Goal: Communication & Community: Share content

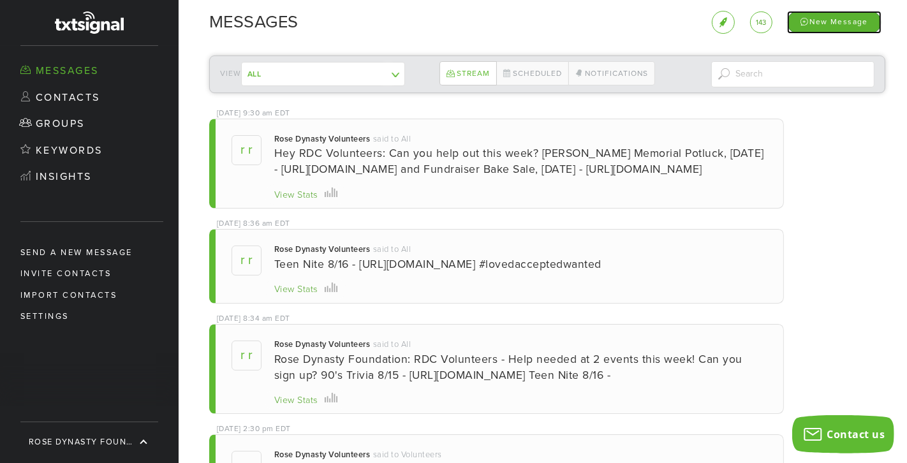
click at [670, 22] on div "New Message" at bounding box center [834, 22] width 94 height 22
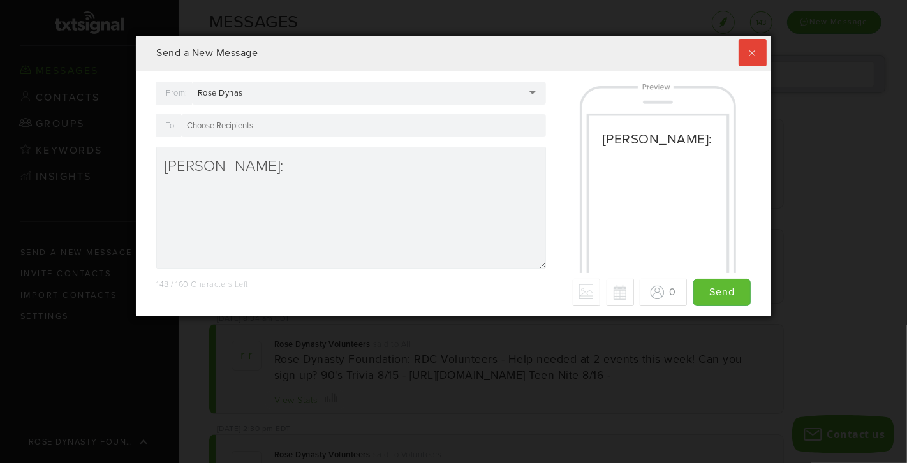
scroll to position [279, 635]
click at [311, 85] on div "Rose Dynas" at bounding box center [369, 93] width 354 height 23
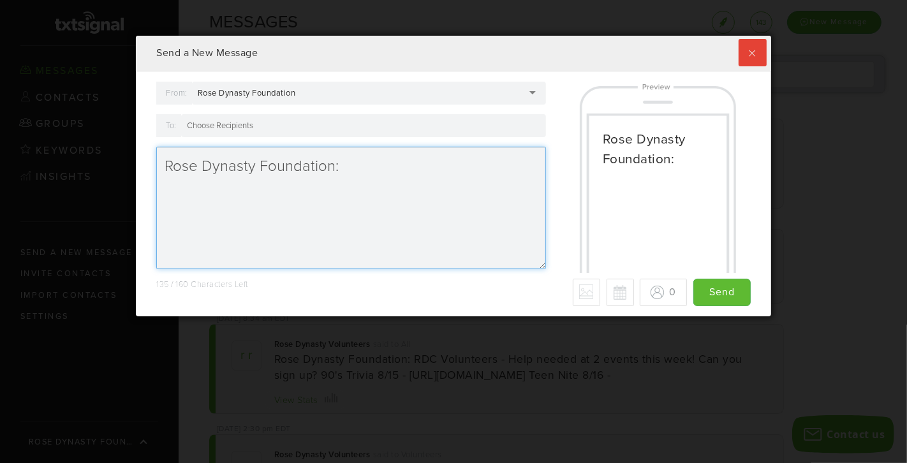
drag, startPoint x: 345, startPoint y: 161, endPoint x: 114, endPoint y: 158, distance: 231.5
click at [115, 159] on div "Send a New Message From: Rose Dynasty Foundation Rose Dynasty Foundation Rose D…" at bounding box center [453, 231] width 907 height 463
type textarea "F"
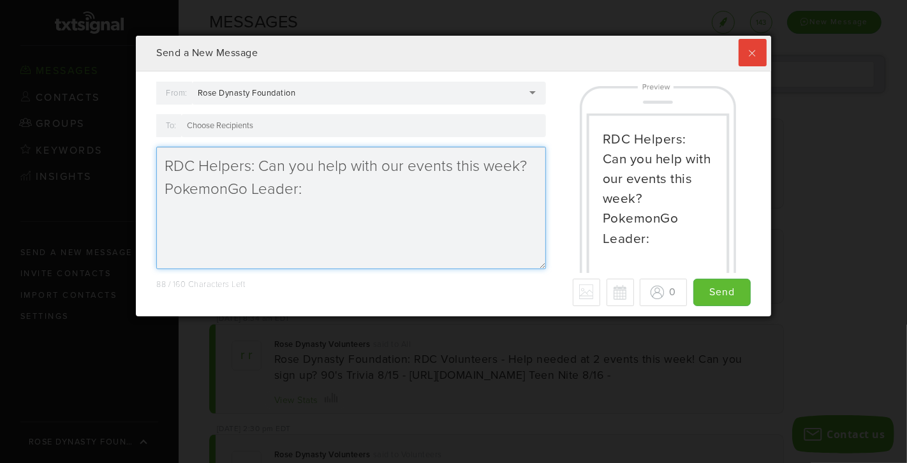
paste textarea "[URL][DOMAIN_NAME]"
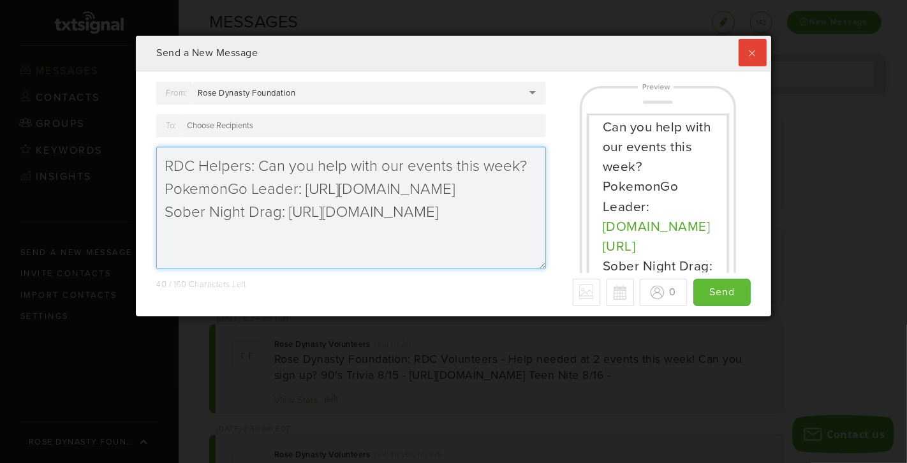
scroll to position [85, 0]
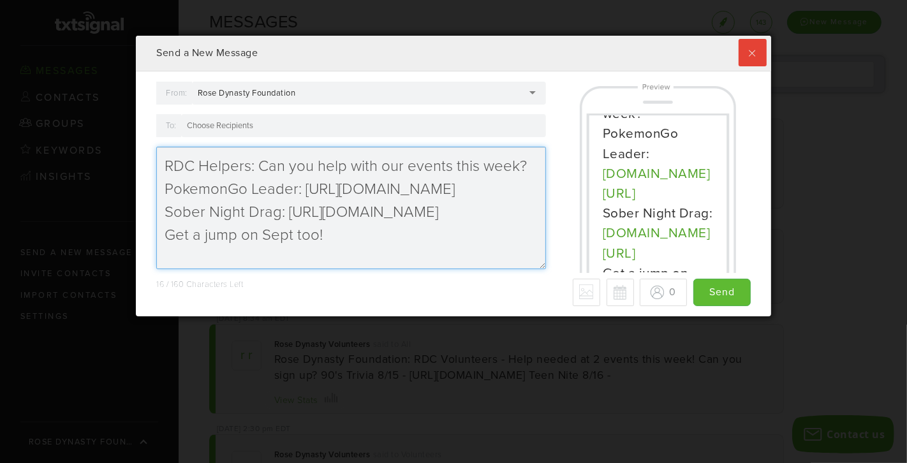
paste textarea "[URL][DOMAIN_NAME]"
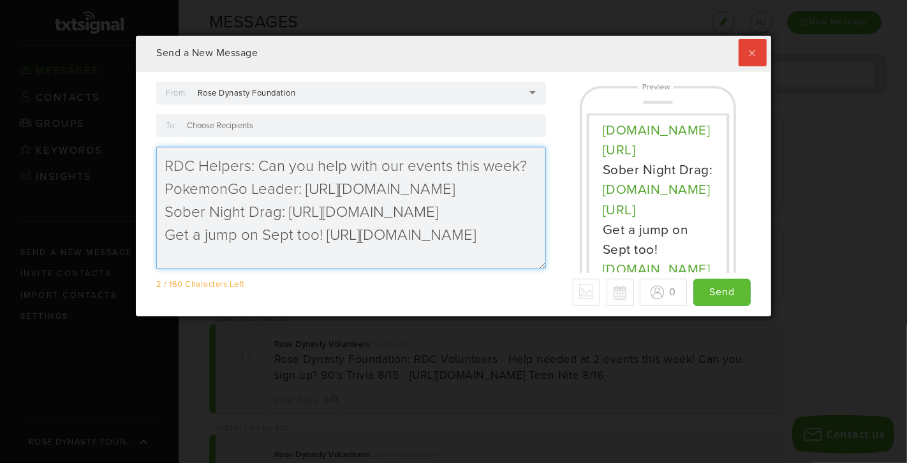
drag, startPoint x: 256, startPoint y: 233, endPoint x: 151, endPoint y: 228, distance: 106.0
click at [151, 232] on div "From: Rose Dynasty Foundation Rose Dynasty Foundation Rose Dynasty Foundation […" at bounding box center [351, 180] width 409 height 197
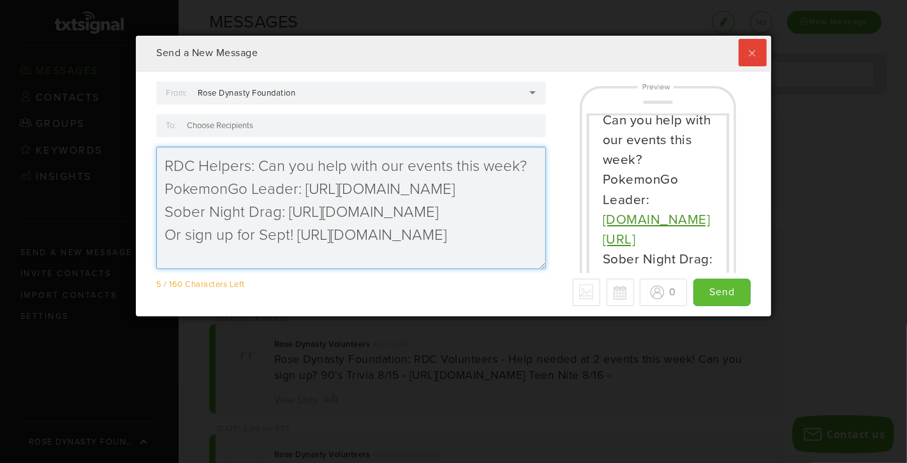
scroll to position [0, 0]
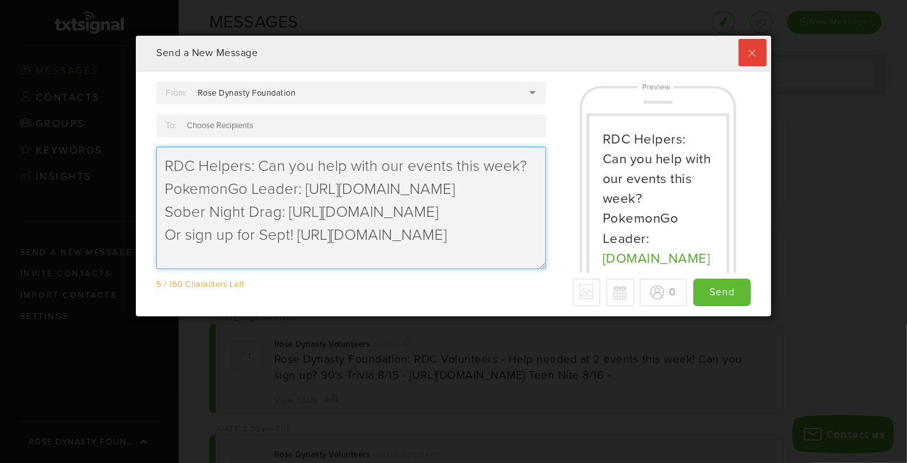
drag, startPoint x: 258, startPoint y: 158, endPoint x: 534, endPoint y: 164, distance: 275.6
click at [534, 165] on textarea "RDC Helpers: Can you help with our events this week? PokemonGo Leader: [URL][DO…" at bounding box center [351, 208] width 390 height 122
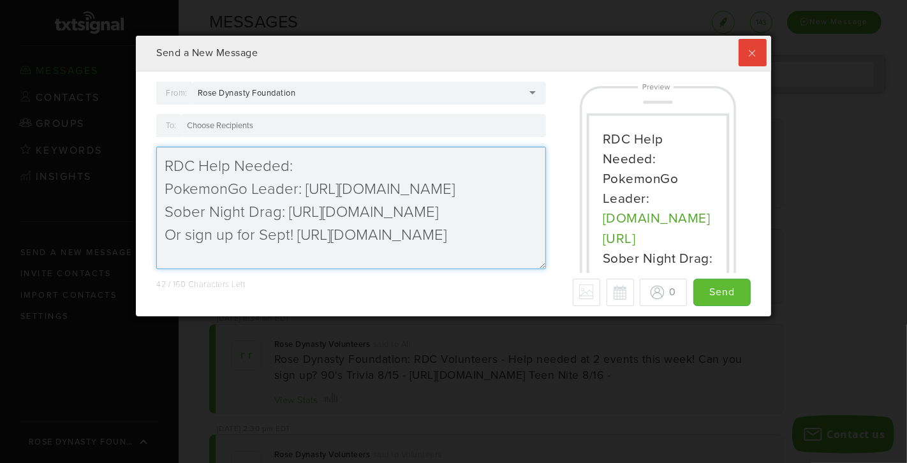
click at [165, 188] on textarea "RDC Help Needed: PokemonGo Leader: [URL][DOMAIN_NAME] Sober Night Drag: [URL][D…" at bounding box center [351, 208] width 390 height 122
click at [279, 213] on textarea "RDC Help Needed: PokemonGo 8/30: [URL][DOMAIN_NAME] Sober Night Drag: [URL][DOM…" at bounding box center [351, 208] width 390 height 122
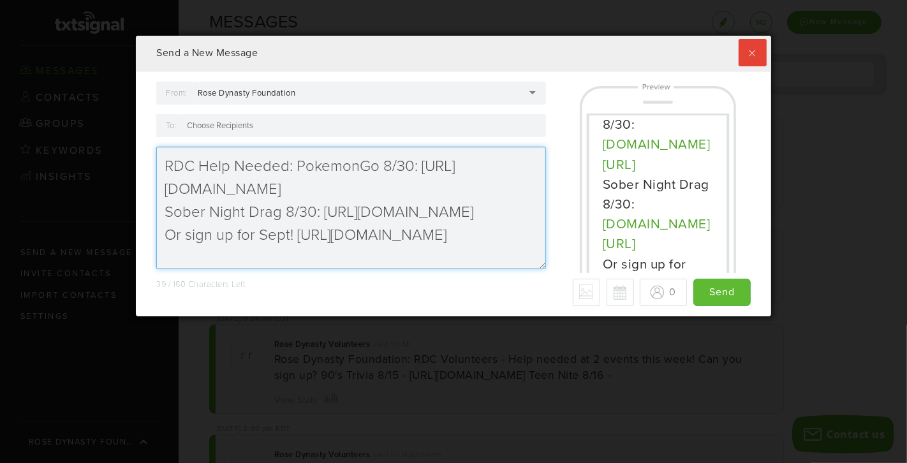
scroll to position [89, 0]
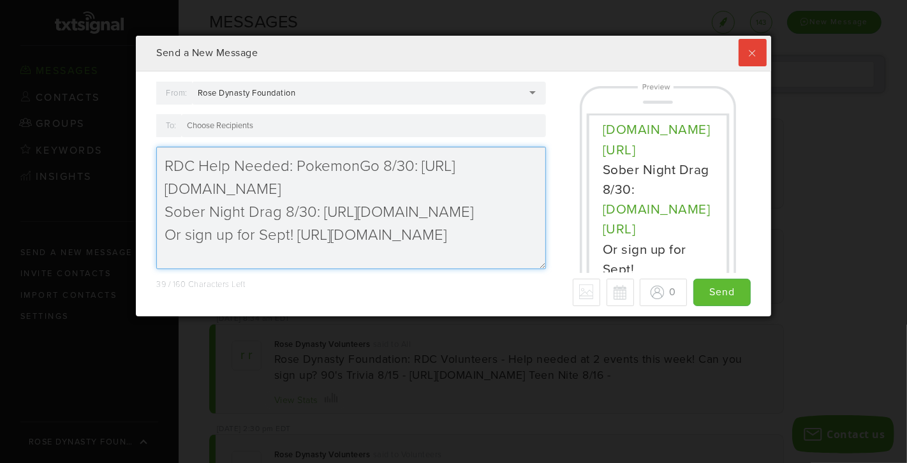
click at [290, 229] on textarea "RDC Help Needed: PokemonGo 8/30: [URL][DOMAIN_NAME] Sober Night Drag 8/30: [URL…" at bounding box center [351, 208] width 390 height 122
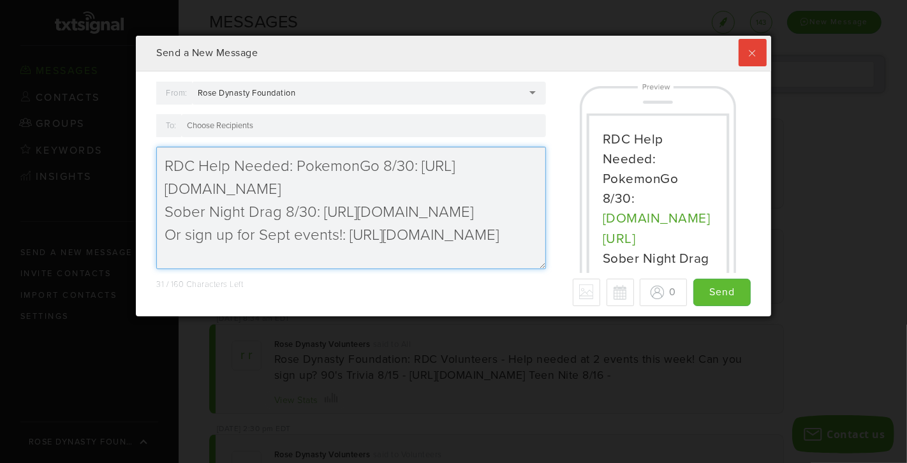
scroll to position [8, 0]
click at [290, 153] on textarea "RDC Help Needed: PokemonGo 8/30: [URL][DOMAIN_NAME] Sober Night Drag 8/30: [URL…" at bounding box center [351, 208] width 390 height 122
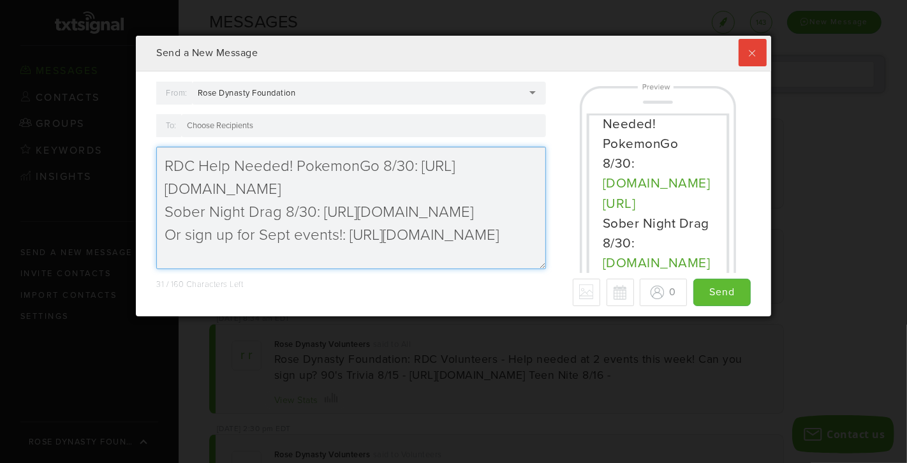
scroll to position [36, 0]
click at [247, 205] on textarea "RDC Help Needed! PokemonGo 8/30: [URL][DOMAIN_NAME] Sober Night Drag 8/30: [URL…" at bounding box center [351, 208] width 390 height 122
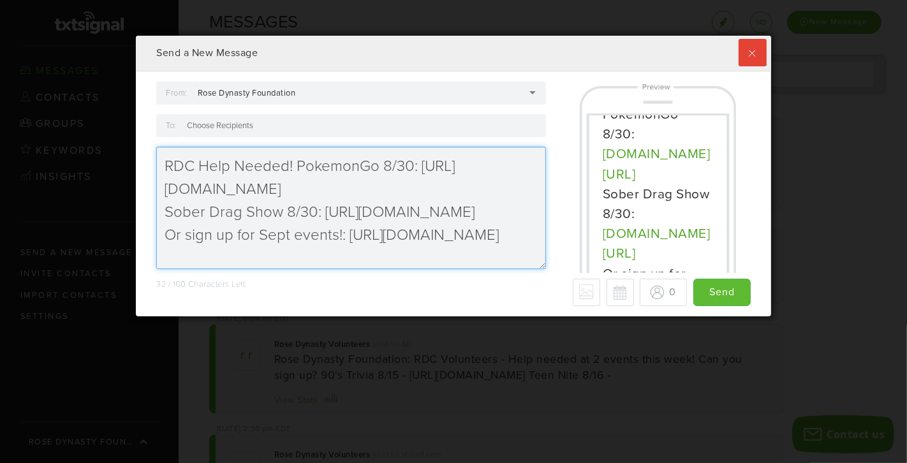
scroll to position [71, 0]
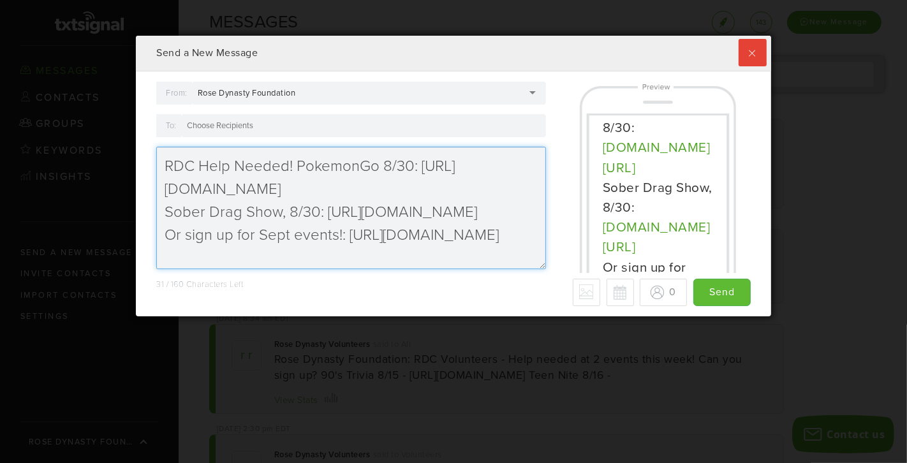
click at [374, 156] on textarea "RDC Help Needed! PokemonGo 8/30: [URL][DOMAIN_NAME] Sober Drag Show, 8/30: [URL…" at bounding box center [351, 208] width 390 height 122
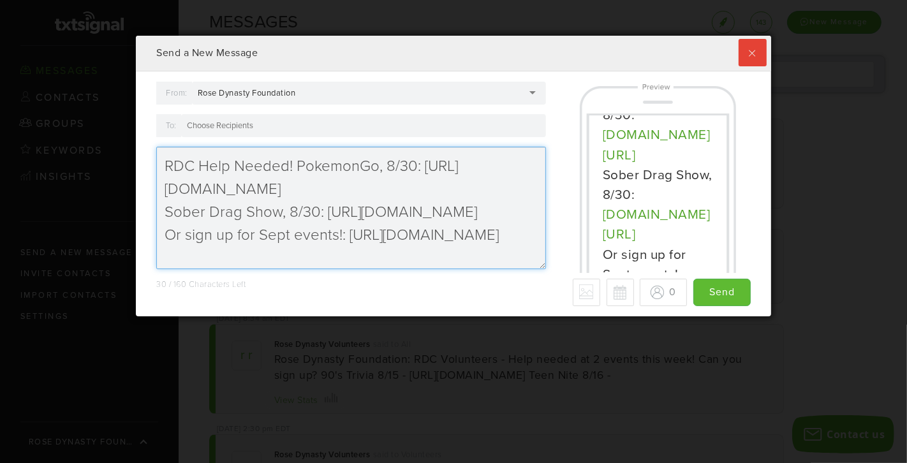
scroll to position [89, 0]
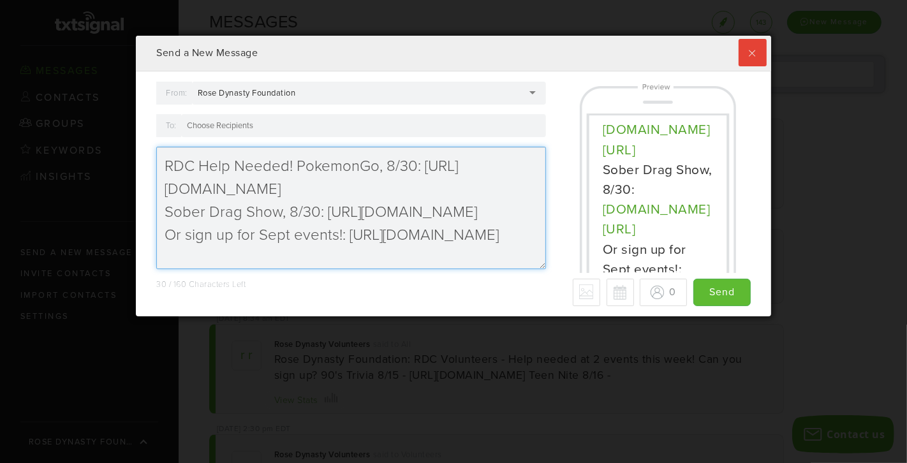
click at [181, 225] on textarea "RDC Help Needed! PokemonGo, 8/30: [URL][DOMAIN_NAME] Sober Drag Show, 8/30: [UR…" at bounding box center [351, 208] width 390 height 122
click at [345, 233] on textarea "RDC Help Needed! PokemonGo, 8/30: [URL][DOMAIN_NAME] Sober Drag Show, 8/30: [UR…" at bounding box center [351, 208] width 390 height 122
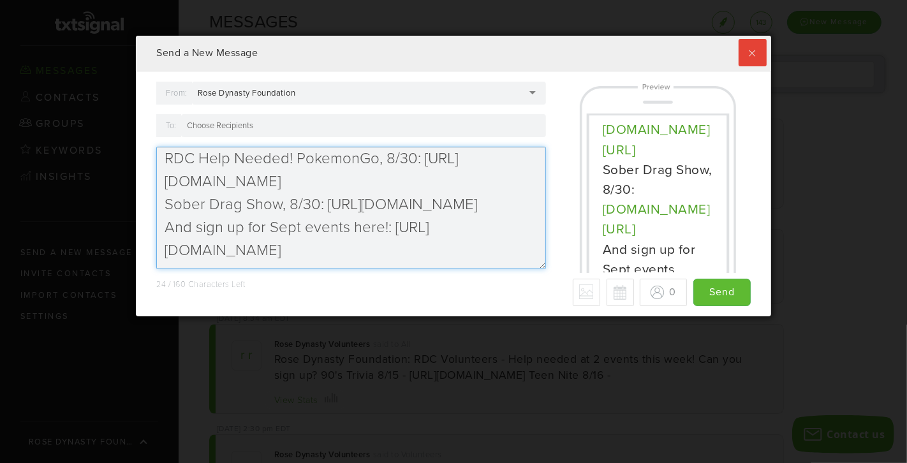
click at [398, 249] on textarea "RDC Help Needed! PokemonGo, 8/30: [URL][DOMAIN_NAME] Sober Drag Show, 8/30: [UR…" at bounding box center [351, 208] width 390 height 122
click at [207, 226] on textarea "RDC Help Needed! PokemonGo, 8/30: [URL][DOMAIN_NAME] Sober Drag Show, 8/30: [UR…" at bounding box center [351, 208] width 390 height 122
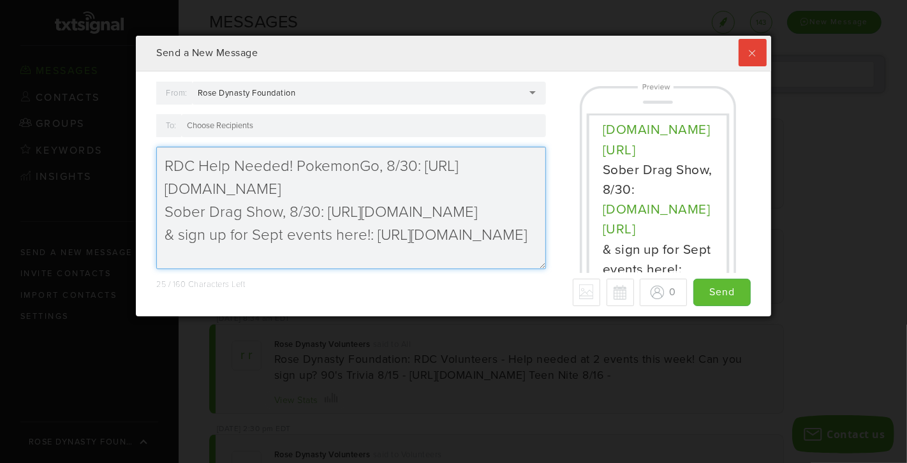
click at [365, 223] on textarea "RDC Help Needed! PokemonGo, 8/30: [URL][DOMAIN_NAME] Sober Drag Show, 8/30: [UR…" at bounding box center [351, 208] width 390 height 122
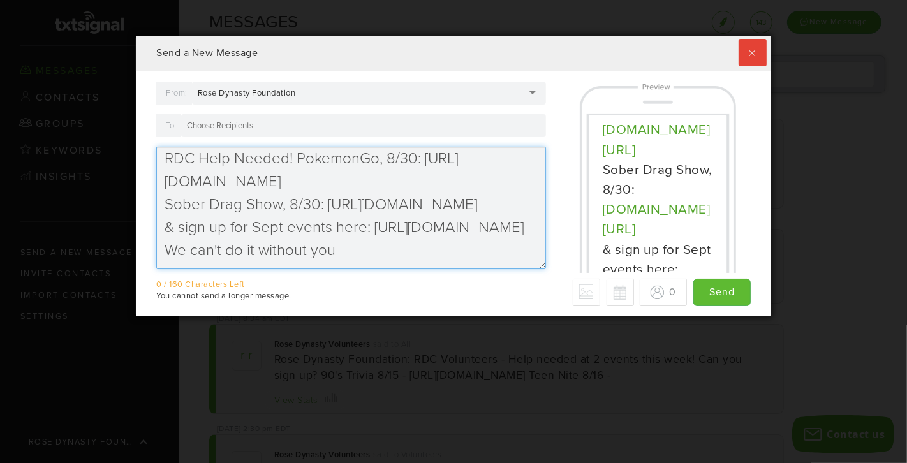
drag, startPoint x: 358, startPoint y: 249, endPoint x: 529, endPoint y: 253, distance: 171.0
click at [529, 253] on textarea "RDC Help Needed! PokemonGo, 8/30: [URL][DOMAIN_NAME] Sober Drag Show, 8/30: [UR…" at bounding box center [351, 208] width 390 height 122
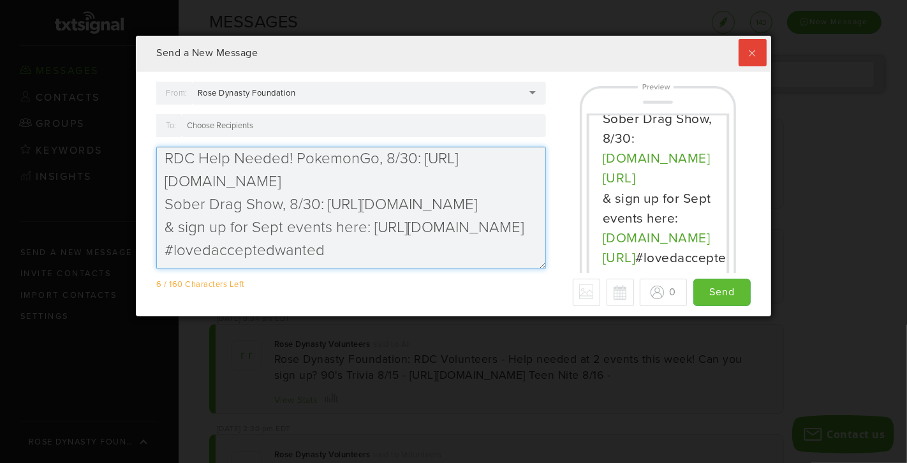
scroll to position [0, 0]
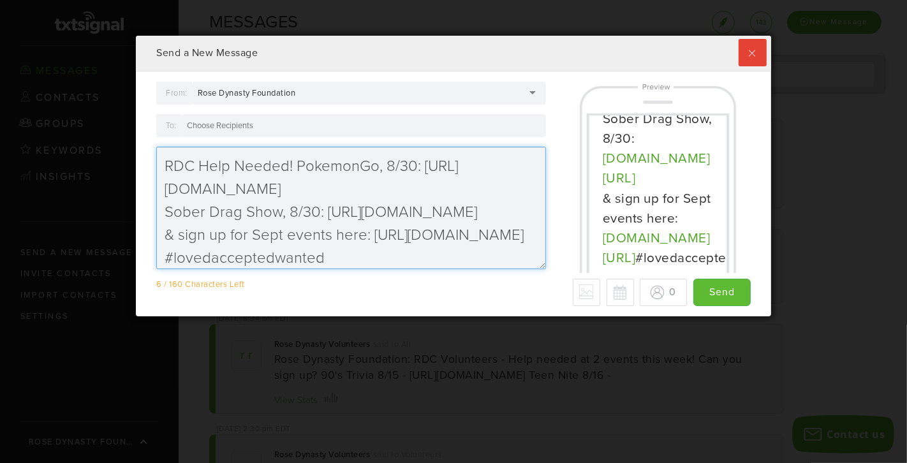
type textarea "RDC Help Needed! PokemonGo, 8/30: [URL][DOMAIN_NAME] Sober Drag Show, 8/30: [UR…"
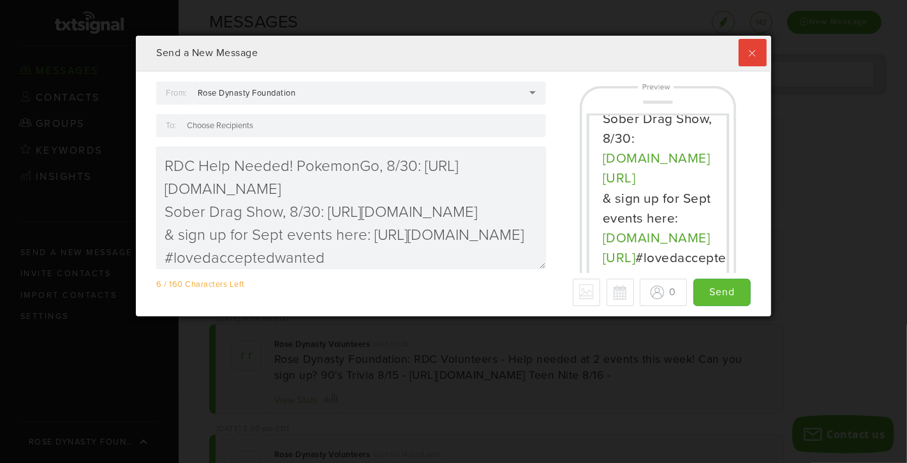
click at [322, 122] on div at bounding box center [363, 125] width 365 height 23
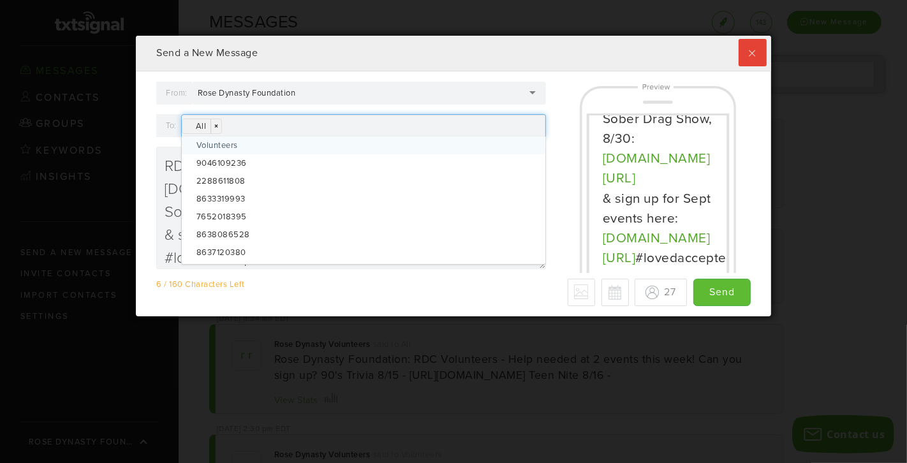
scroll to position [279, 635]
click at [150, 187] on div "From: Rose Dynasty Foundation Rose Dynasty Foundation Rose Dynasty Foundation […" at bounding box center [351, 180] width 409 height 197
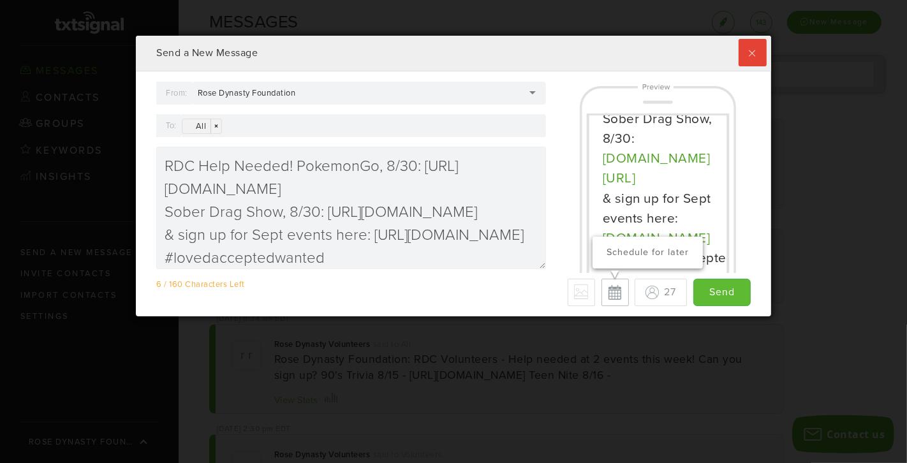
click at [620, 290] on button "Schedule for later" at bounding box center [614, 292] width 27 height 27
type input "Save"
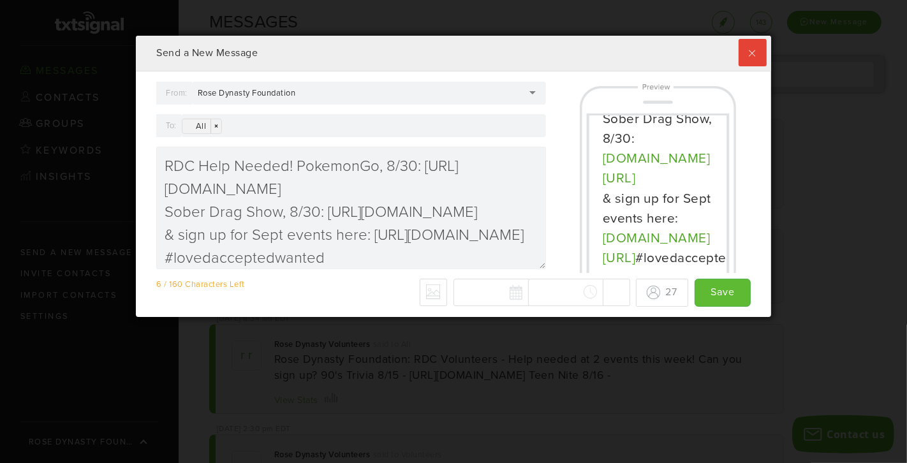
scroll to position [280, 635]
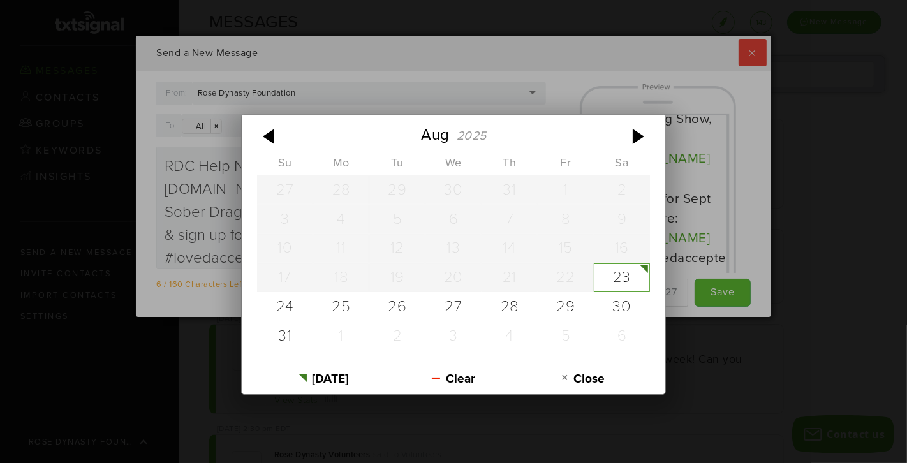
click at [480, 287] on div "[DATE] Su Mo Tu We Th Fr Sa 27 28 29 30 31 1 2 3 4 5 6 7 8 9 10 11 12 13 14 15 …" at bounding box center [541, 293] width 177 height 28
click at [616, 274] on div "23" at bounding box center [622, 277] width 56 height 29
type input "[DATE]"
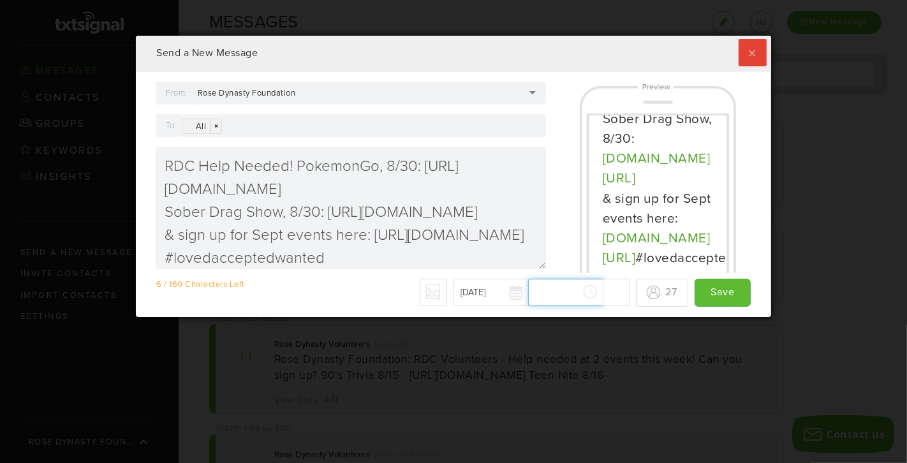
click at [550, 290] on div "[DATE] [DATE] Su Mo Tu We Th Fr Sa 27 28 29 30 31 1 2 3 4 5 6 7 8 9 10 11 12 13…" at bounding box center [541, 293] width 177 height 28
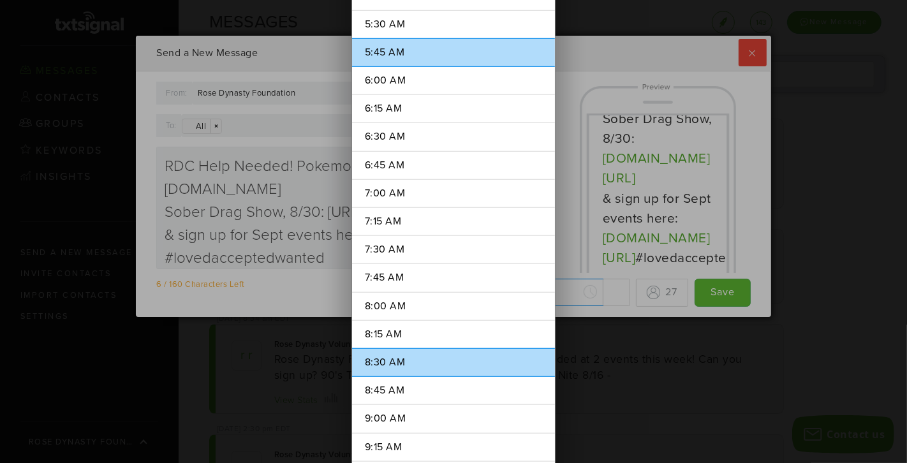
click at [426, 348] on li "8:30 AM" at bounding box center [453, 362] width 203 height 29
type input "8:30 AM"
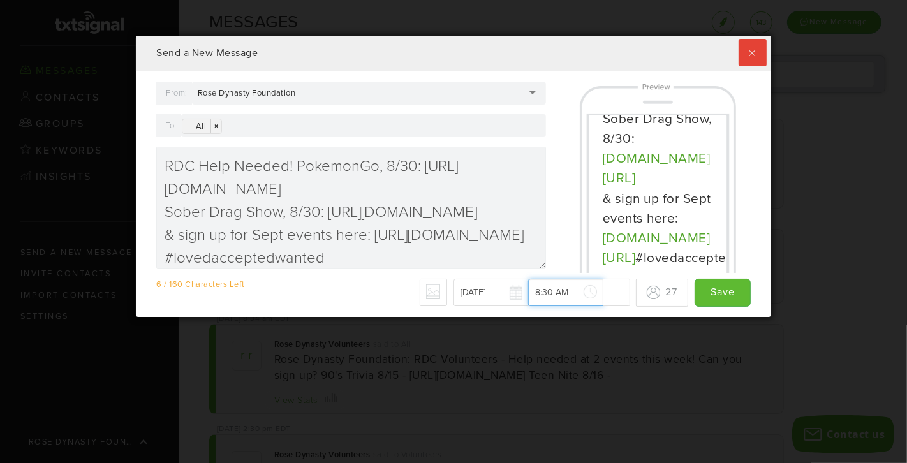
scroll to position [891, 0]
click at [345, 288] on div "6 / 160 Characters Left - Why only 70 max? We detected some special characters …" at bounding box center [453, 293] width 594 height 28
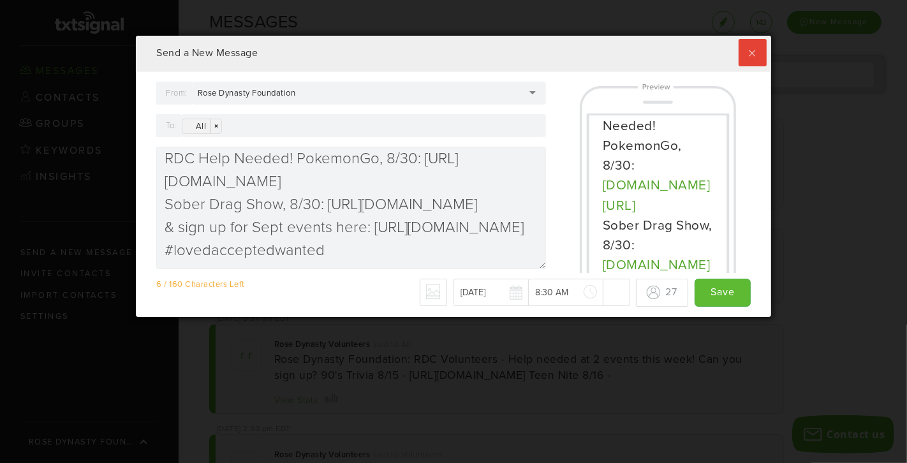
scroll to position [35, 0]
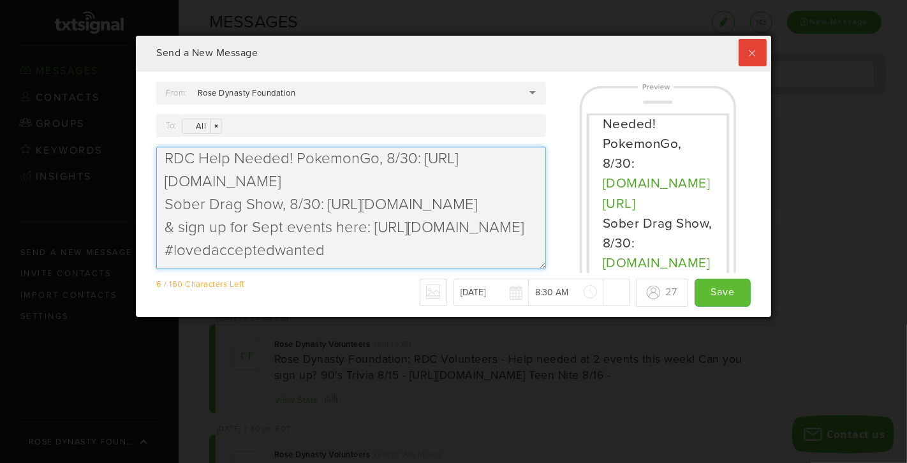
click at [279, 202] on textarea "RDC Help Needed! PokemonGo, 8/30: [URL][DOMAIN_NAME] Sober Drag Show, 8/30: [UR…" at bounding box center [351, 208] width 390 height 122
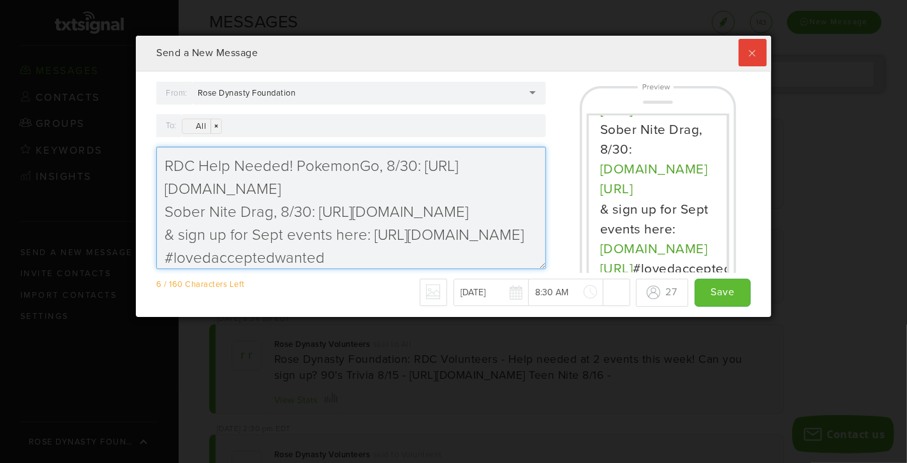
scroll to position [140, 3]
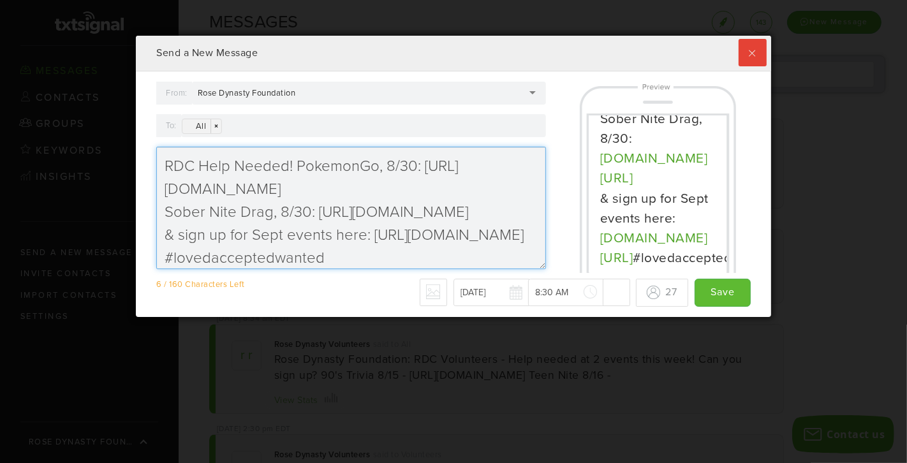
click at [363, 236] on textarea "RDC Help Needed! PokemonGo, 8/30: [URL][DOMAIN_NAME] Sober Nite Drag, 8/30: [UR…" at bounding box center [351, 208] width 390 height 122
click at [173, 234] on textarea "RDC Help Needed! PokemonGo, 8/30: [URL][DOMAIN_NAME] Sober Nite Drag, 8/30: [UR…" at bounding box center [351, 208] width 390 height 122
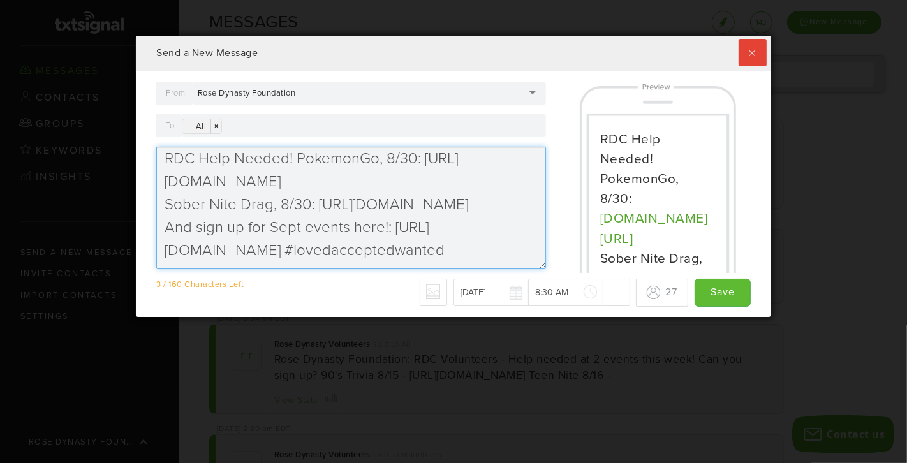
scroll to position [0, 0]
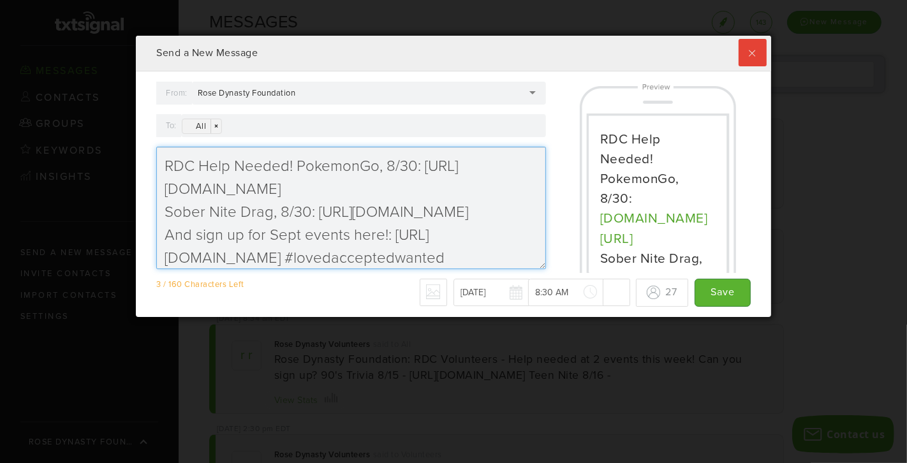
type textarea "RDC Help Needed! PokemonGo, 8/30: [URL][DOMAIN_NAME] Sober Nite Drag, 8/30: [UR…"
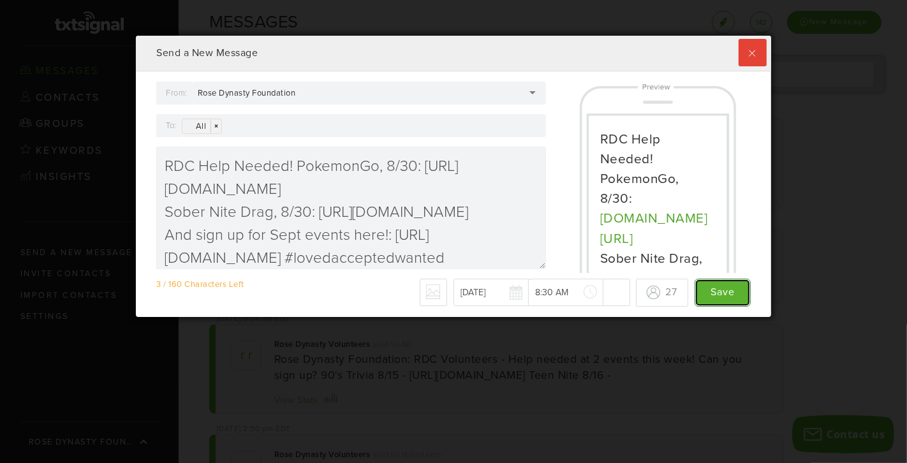
click at [670, 293] on input "Save" at bounding box center [723, 292] width 56 height 27
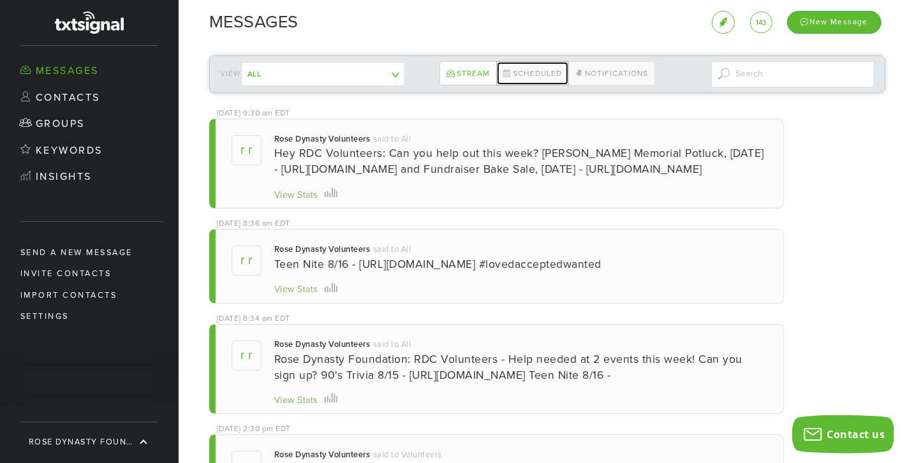
click at [540, 71] on link "Scheduled" at bounding box center [532, 73] width 73 height 24
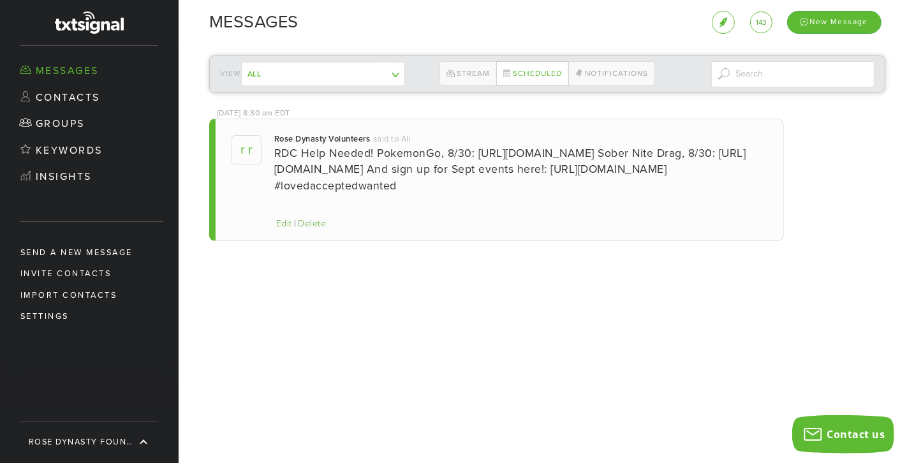
scroll to position [280, 635]
